Goal: Task Accomplishment & Management: Complete application form

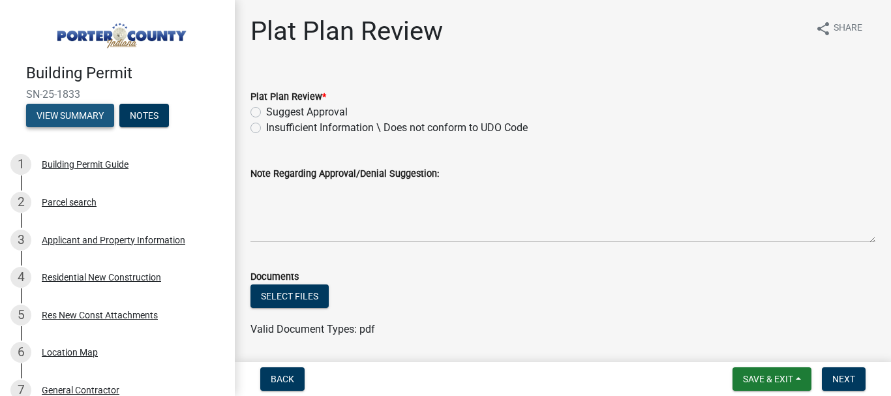
click at [63, 115] on button "View Summary" at bounding box center [70, 115] width 88 height 23
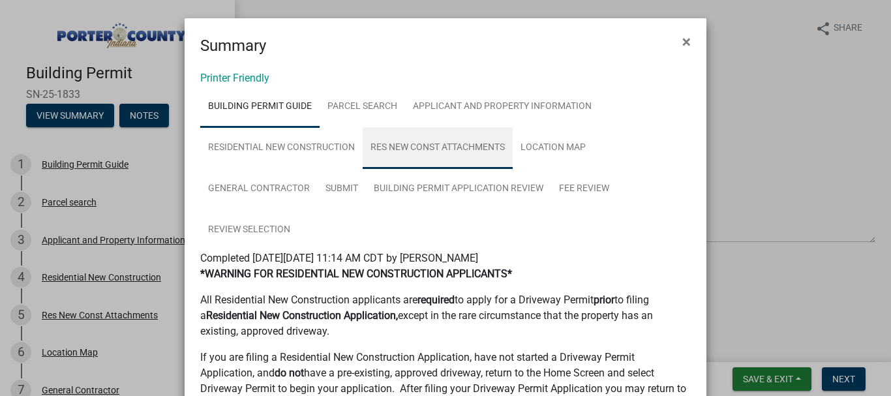
click at [424, 155] on link "Res New Const Attachments" at bounding box center [438, 148] width 150 height 42
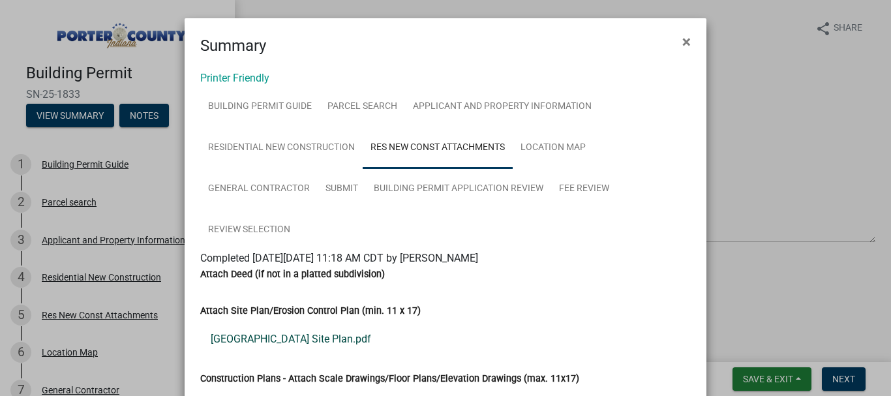
click at [293, 340] on link "1308 Edgewater Beach Site Plan.pdf" at bounding box center [445, 338] width 490 height 31
click at [687, 37] on button "×" at bounding box center [686, 41] width 29 height 37
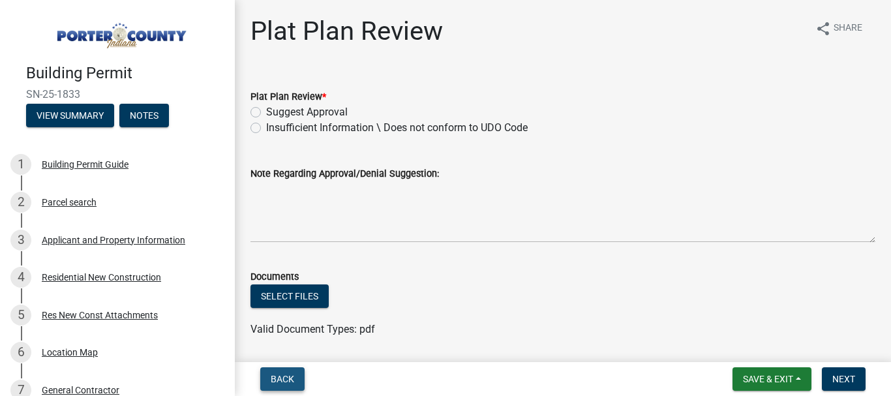
click at [278, 383] on span "Back" at bounding box center [282, 379] width 23 height 10
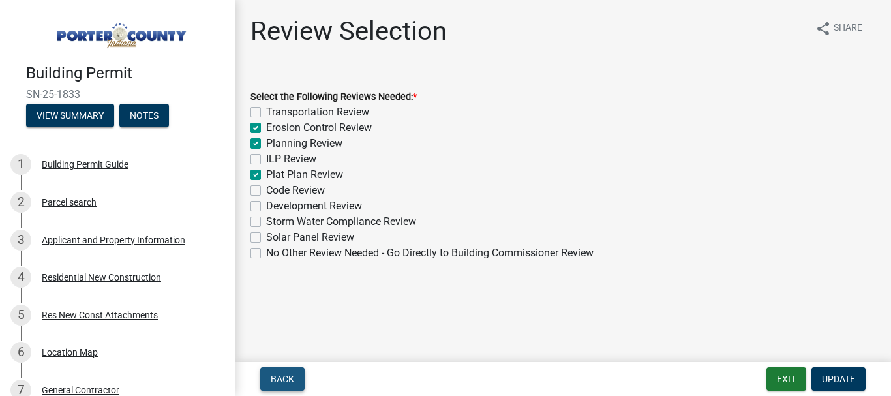
click at [282, 387] on button "Back" at bounding box center [282, 378] width 44 height 23
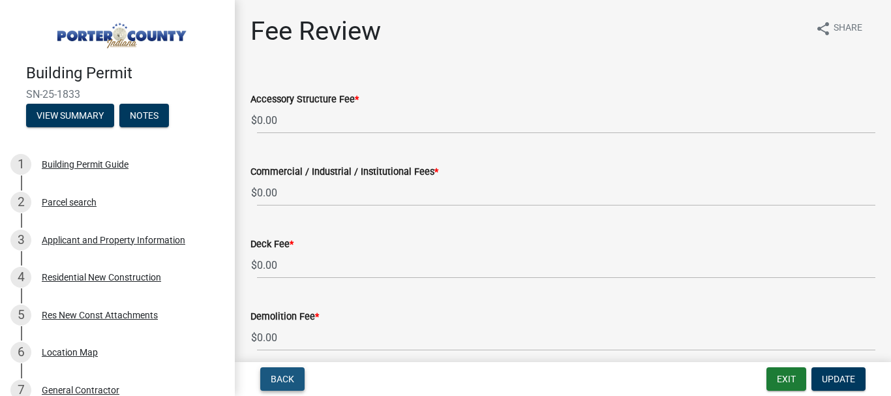
click at [282, 387] on button "Back" at bounding box center [282, 378] width 44 height 23
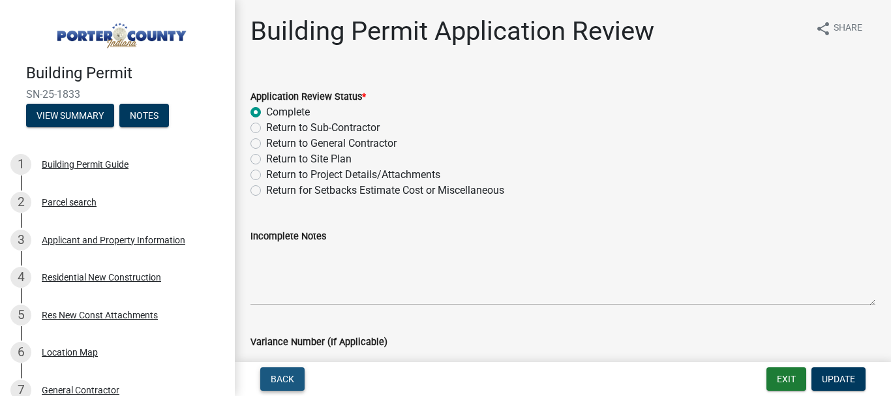
click at [281, 376] on span "Back" at bounding box center [282, 379] width 23 height 10
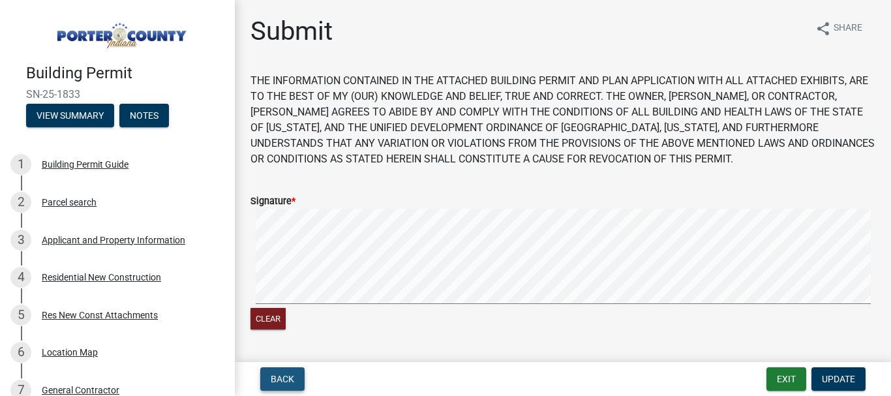
click at [293, 379] on span "Back" at bounding box center [282, 379] width 23 height 10
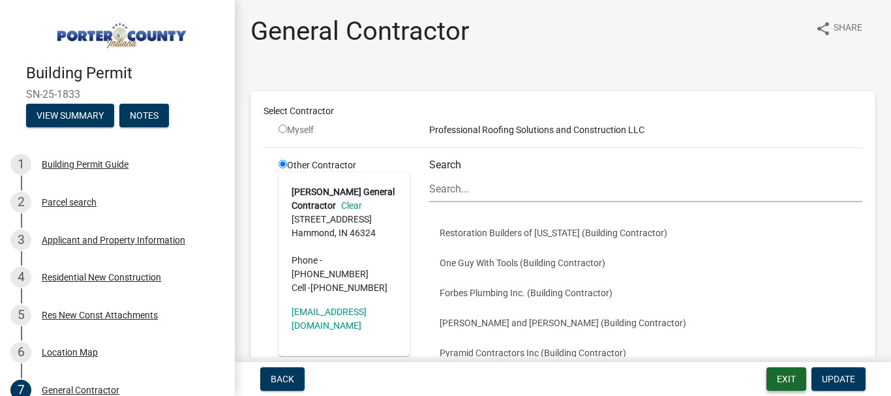
click at [790, 379] on button "Exit" at bounding box center [786, 378] width 40 height 23
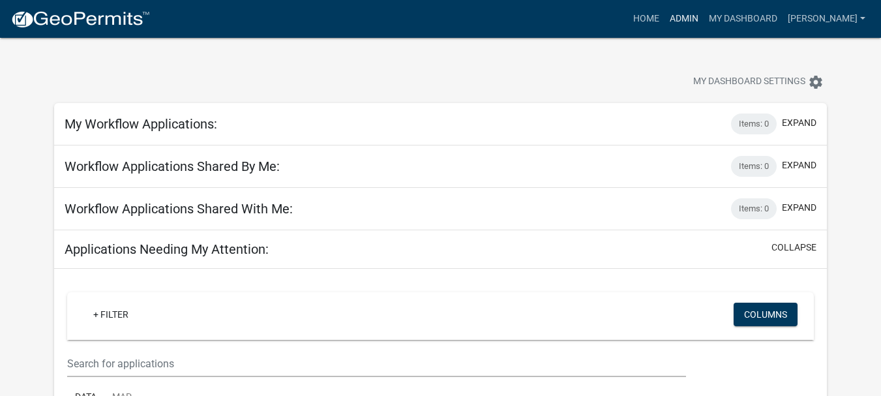
click at [702, 14] on link "Admin" at bounding box center [684, 19] width 39 height 25
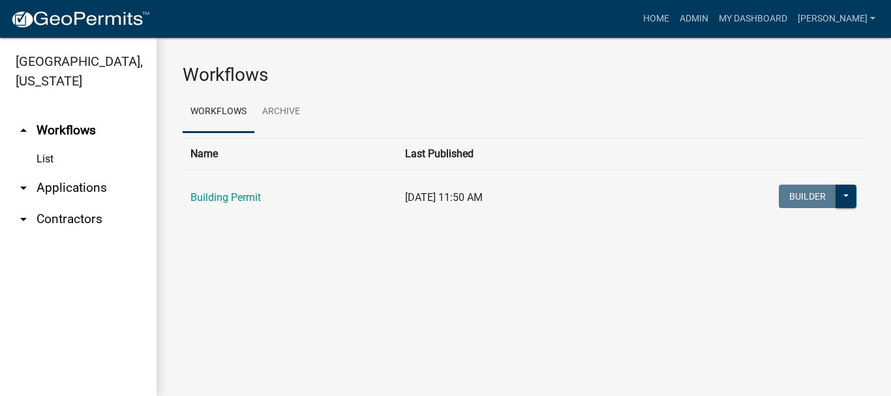
click at [65, 172] on link "arrow_drop_down Applications" at bounding box center [78, 187] width 157 height 31
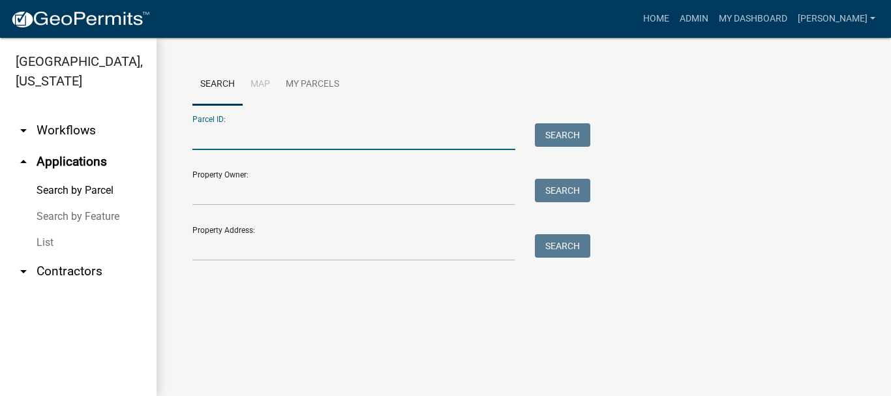
paste input "64-06-21-177-003.000-006"
type input "64-06-21-177-003.000-006"
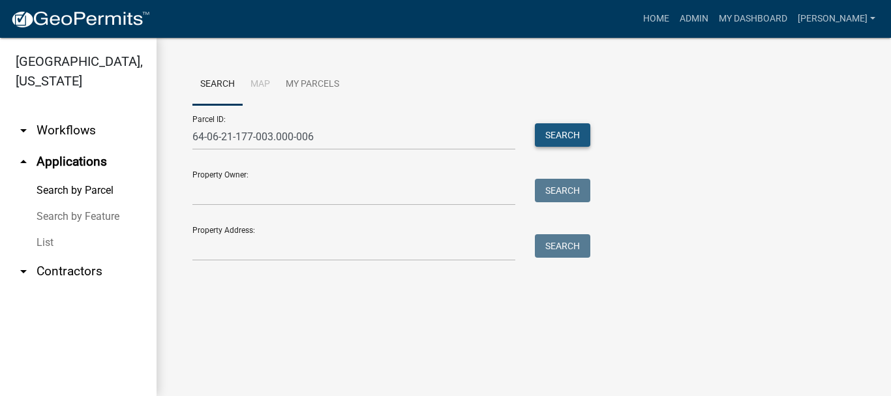
click at [571, 138] on button "Search" at bounding box center [562, 134] width 55 height 23
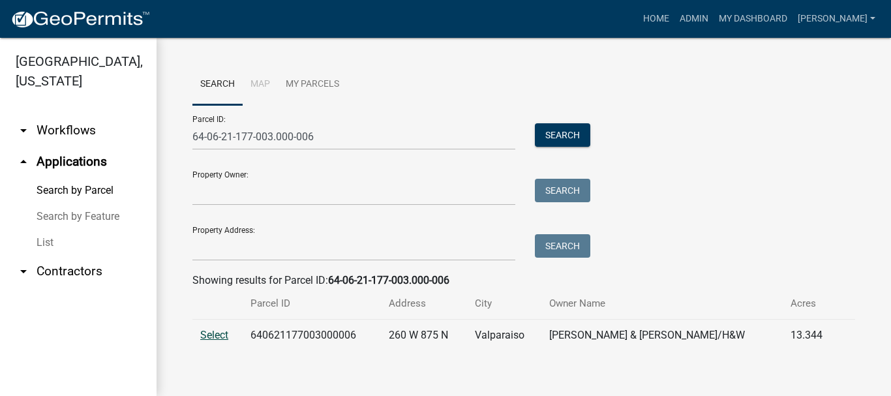
click at [221, 331] on span "Select" at bounding box center [214, 335] width 28 height 12
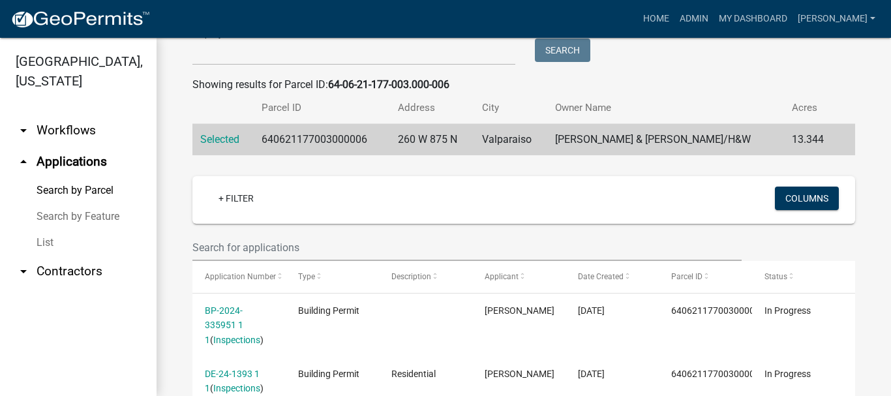
scroll to position [326, 0]
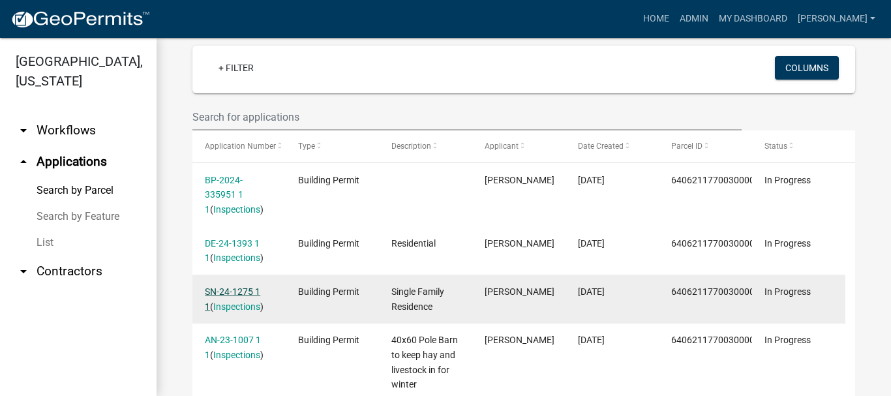
click at [227, 294] on link "SN-24-1275 1 1" at bounding box center [232, 298] width 55 height 25
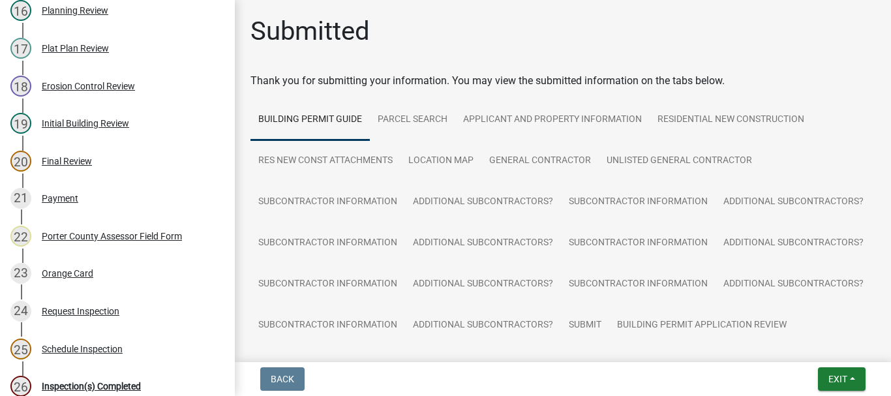
scroll to position [652, 0]
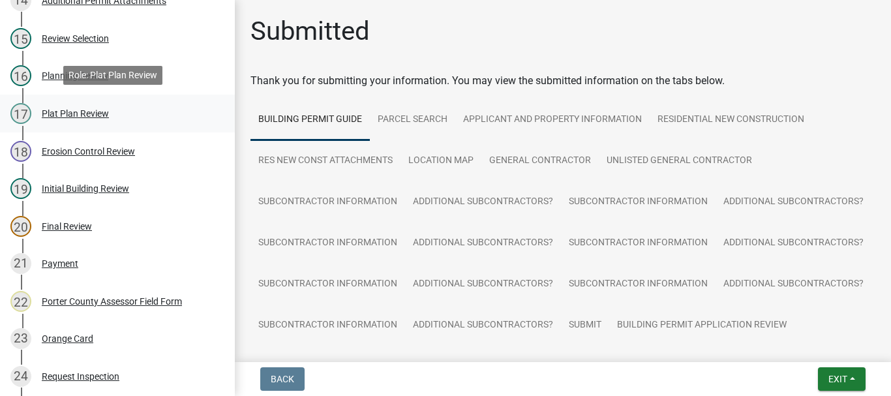
click at [82, 112] on div "Plat Plan Review" at bounding box center [75, 113] width 67 height 9
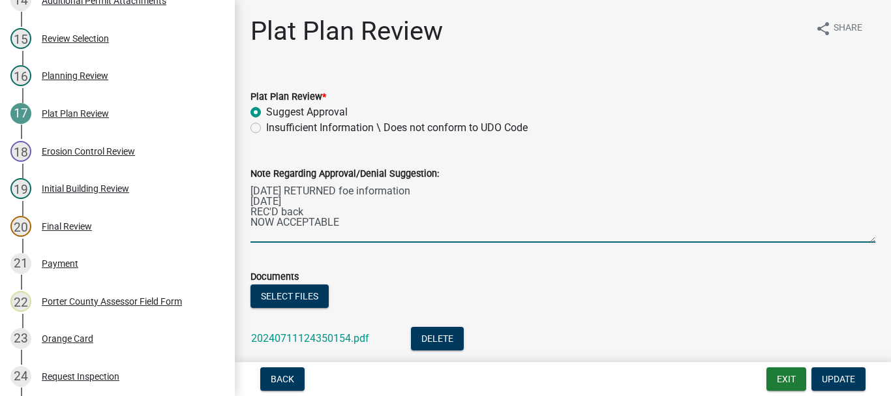
drag, startPoint x: 340, startPoint y: 222, endPoint x: 350, endPoint y: 220, distance: 9.9
click at [340, 222] on textarea "[DATE] RETURNED foe information [DATE] REC'D back NOW ACCEPTABLE" at bounding box center [562, 211] width 625 height 61
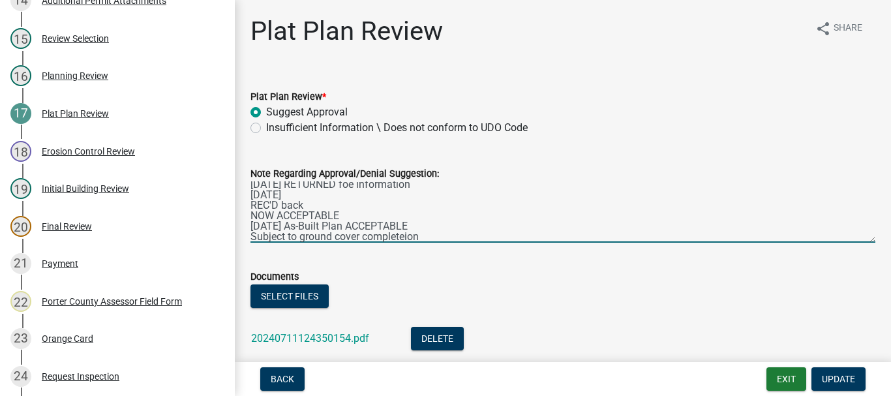
click at [404, 234] on textarea "[DATE] RETURNED foe information [DATE] REC'D back NOW ACCEPTABLE [DATE] As-Buil…" at bounding box center [562, 211] width 625 height 61
type textarea "[DATE] RETURNED foe information [DATE] REC'D back NOW ACCEPTABLE [DATE] As-Buil…"
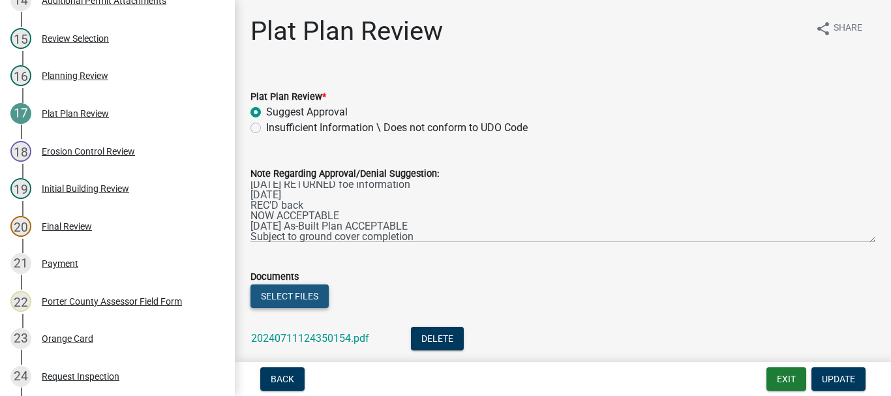
click at [288, 300] on button "Select files" at bounding box center [289, 295] width 78 height 23
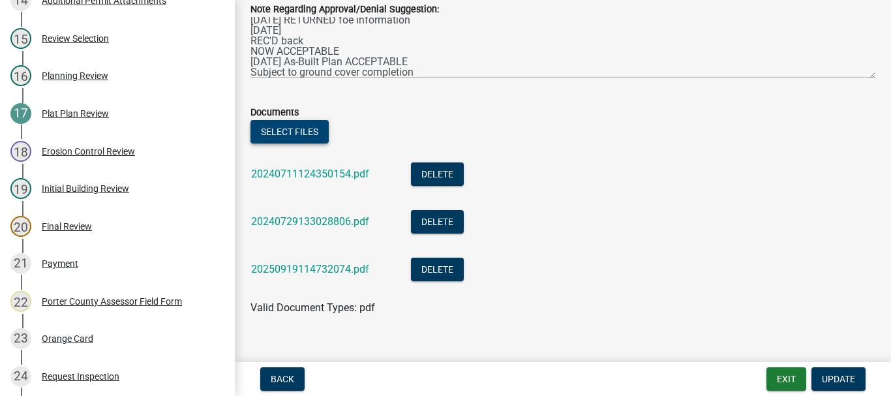
scroll to position [186, 0]
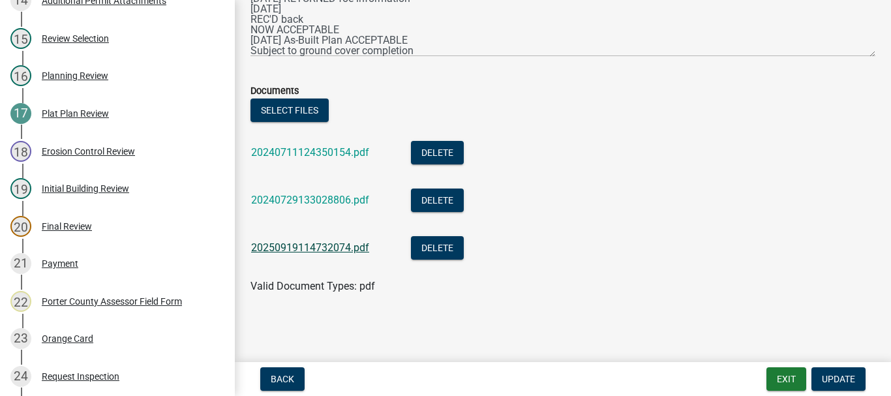
click at [310, 245] on link "20250919114732074.pdf" at bounding box center [310, 247] width 118 height 12
click at [835, 376] on span "Update" at bounding box center [838, 379] width 33 height 10
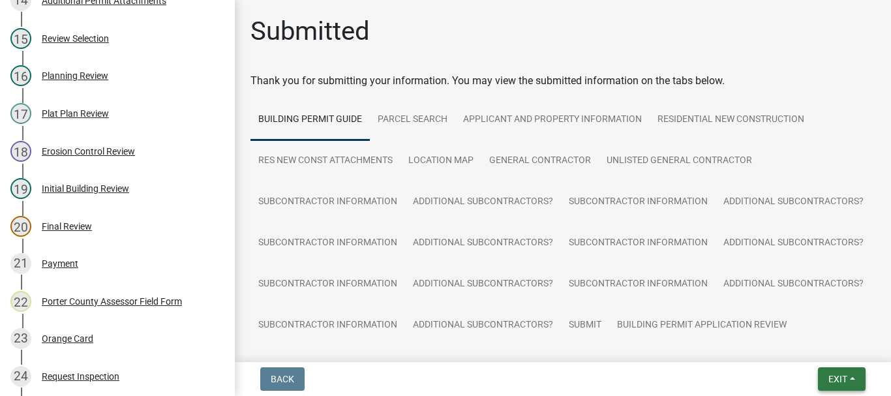
click at [842, 382] on span "Exit" at bounding box center [837, 379] width 19 height 10
click at [807, 346] on button "Save & Exit" at bounding box center [813, 344] width 104 height 31
